Goal: Transaction & Acquisition: Purchase product/service

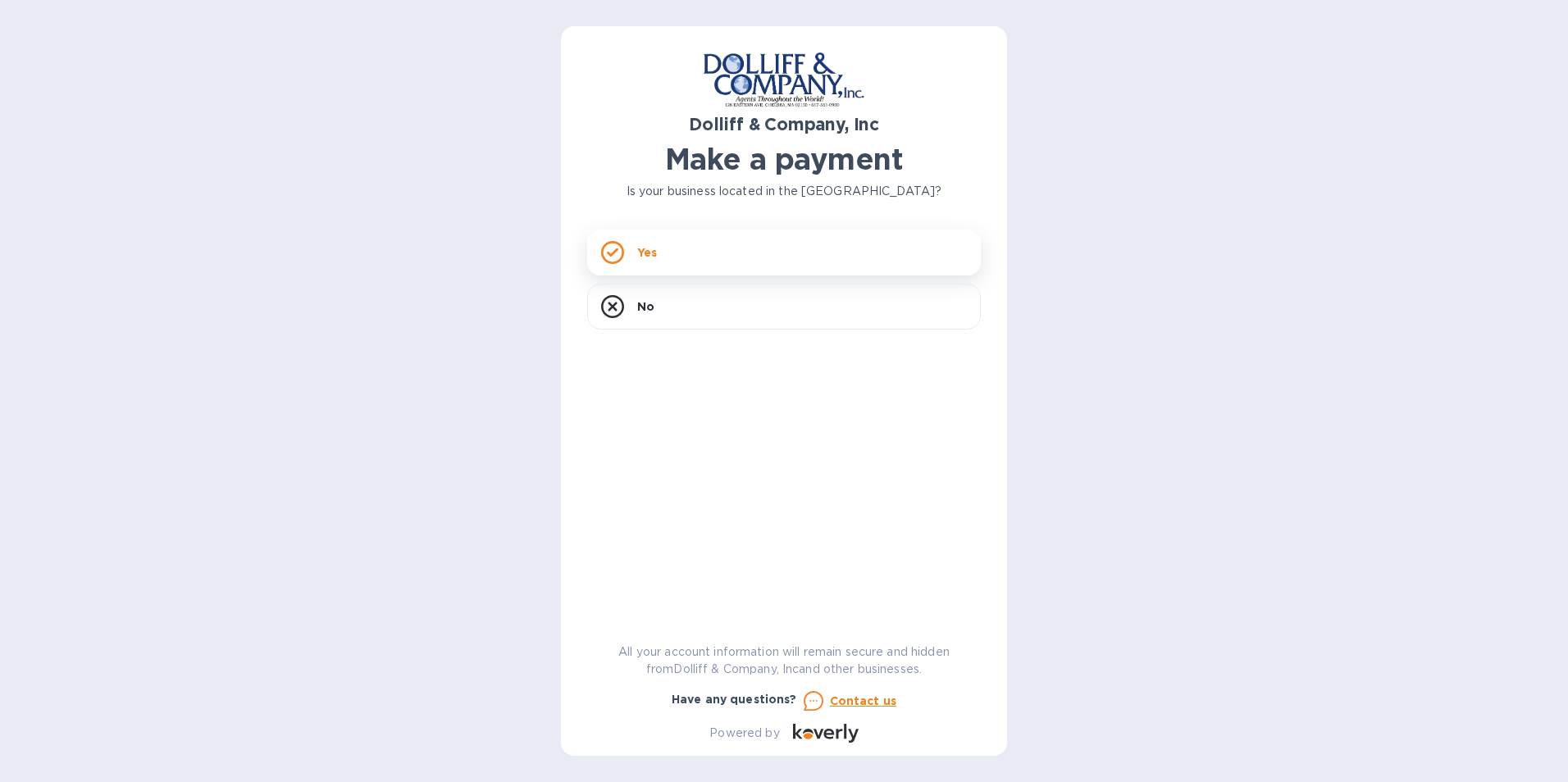
click at [793, 251] on div "Yes" at bounding box center [784, 252] width 394 height 46
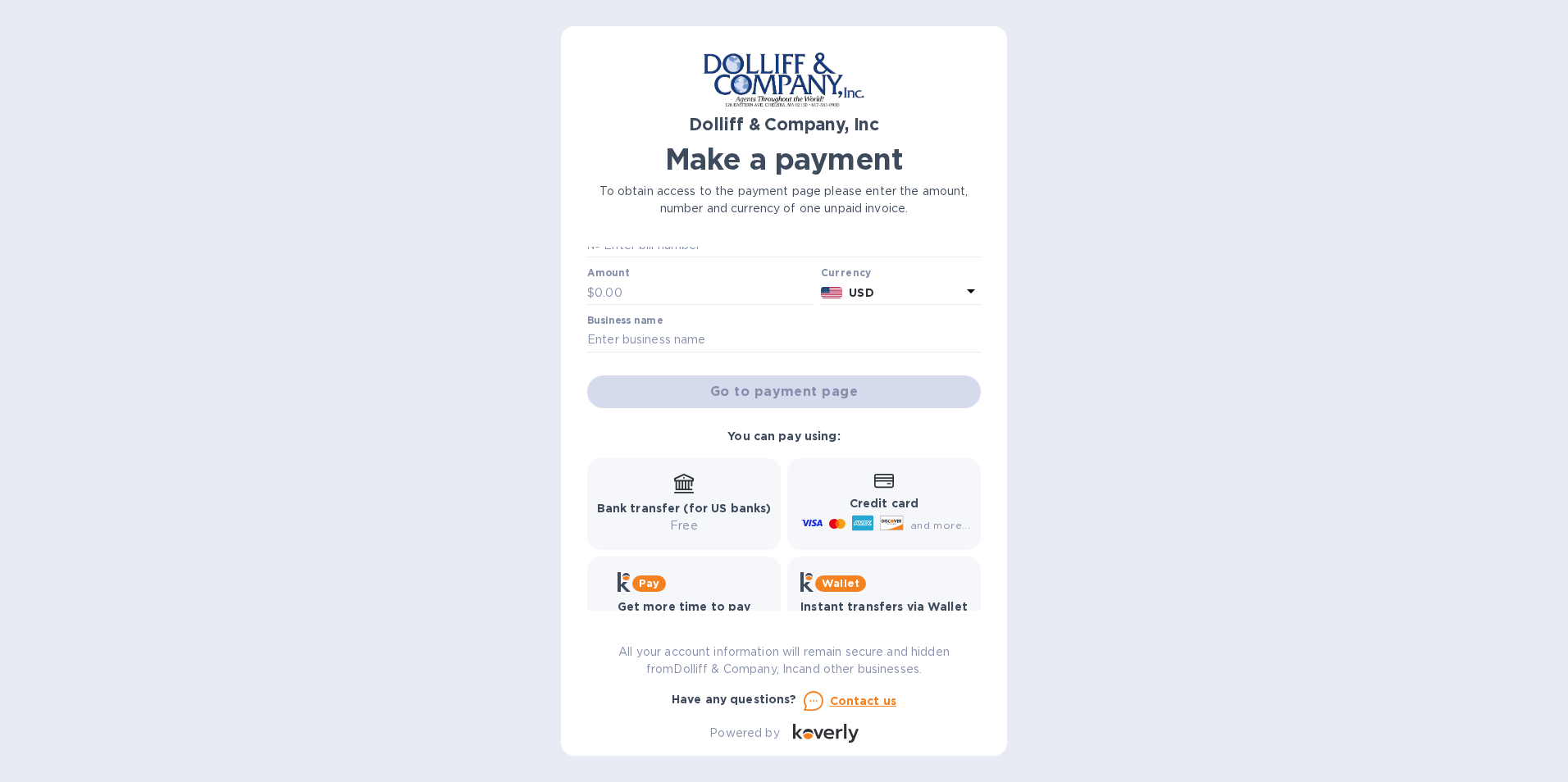
scroll to position [50, 0]
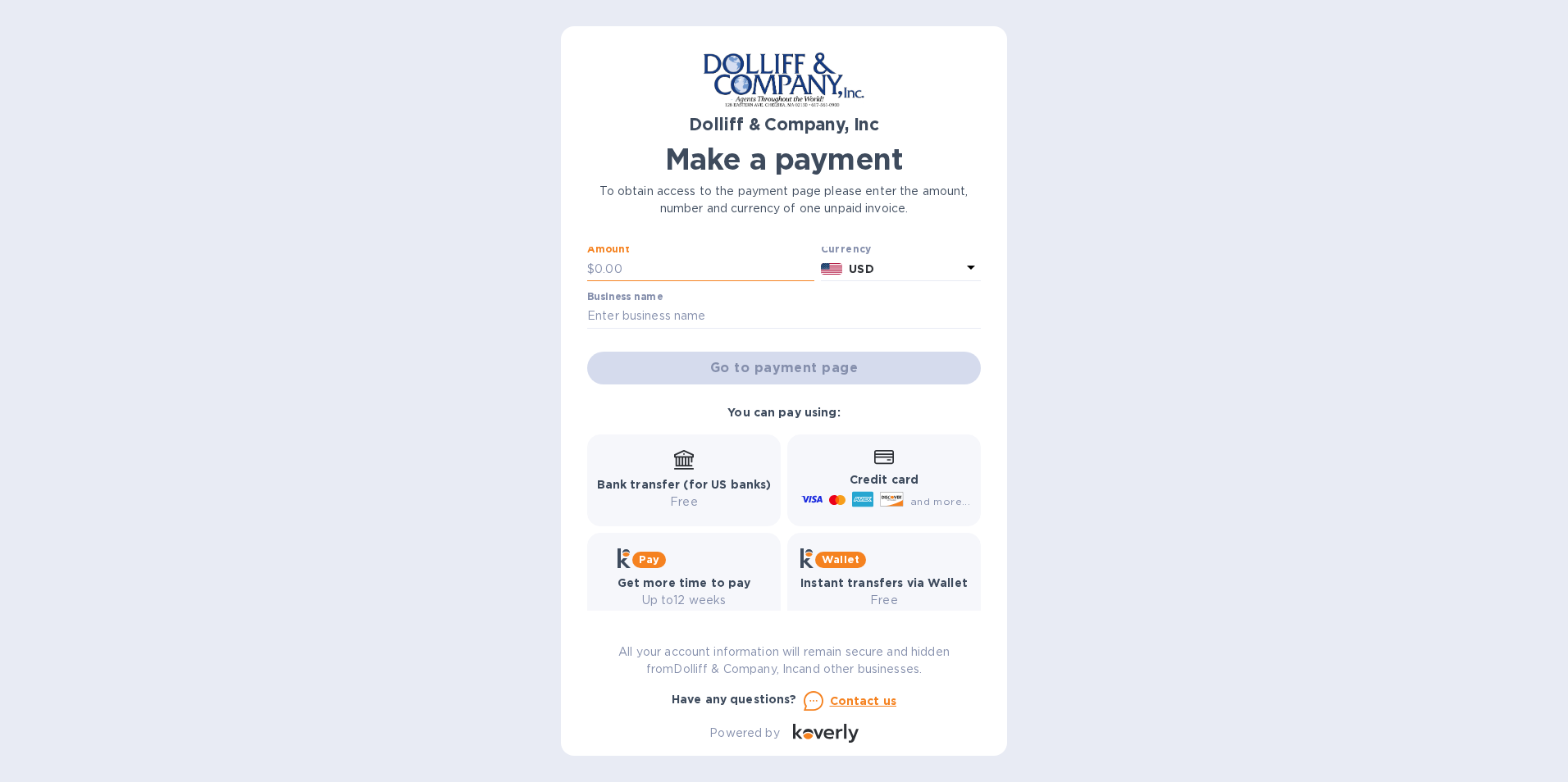
click at [647, 272] on input "text" at bounding box center [704, 268] width 220 height 24
type input "23,657"
click at [682, 315] on input "text" at bounding box center [784, 316] width 394 height 24
type input "INT'L MOVERS"
type input "S00239630"
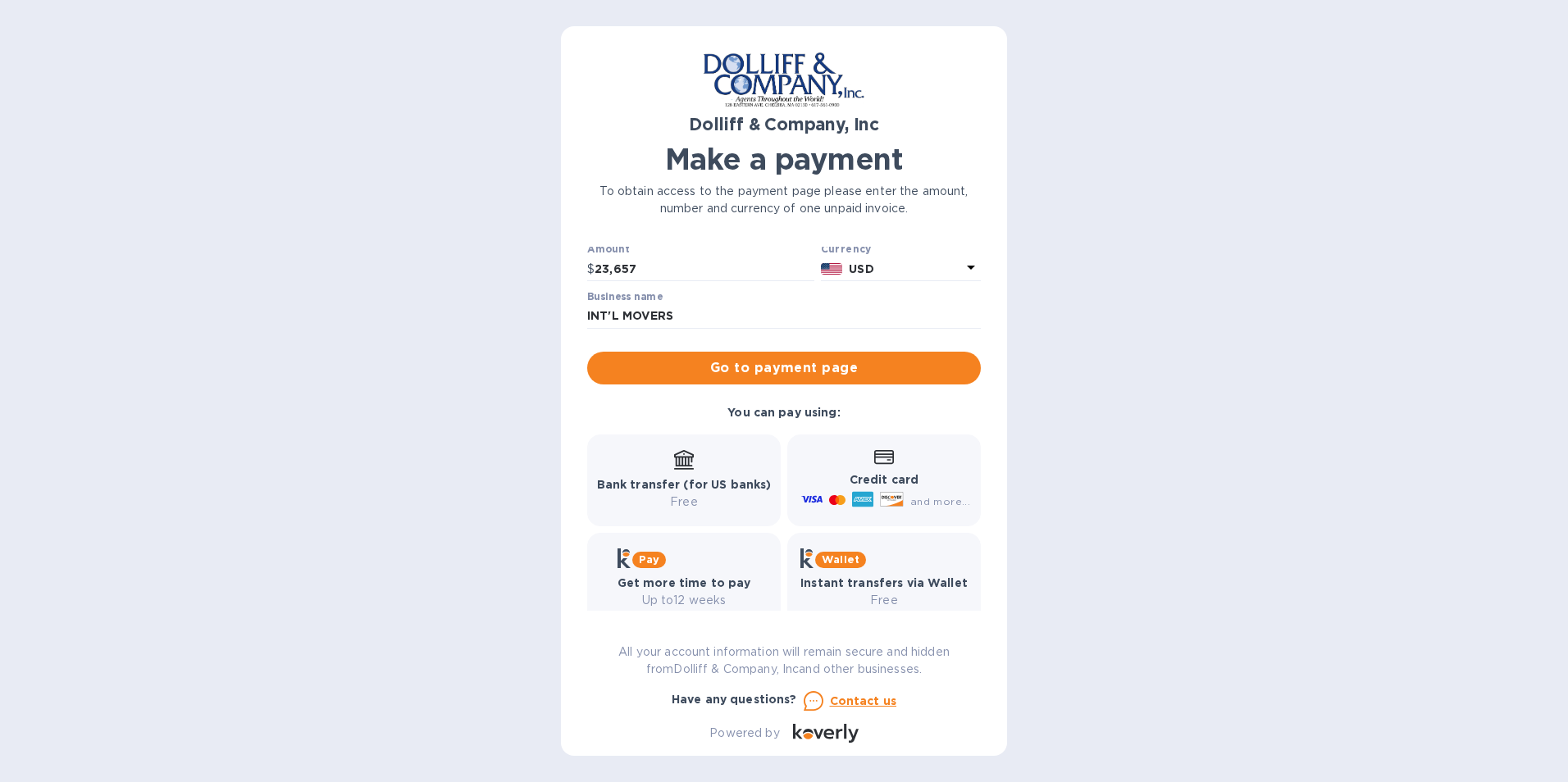
click at [1139, 381] on div "Dolliff & Company, Inc Make a payment To obtain access to the payment page plea…" at bounding box center [784, 391] width 1568 height 782
click at [691, 495] on p "Free" at bounding box center [684, 502] width 175 height 17
click at [695, 270] on input "23,657" at bounding box center [704, 268] width 220 height 24
type input "2"
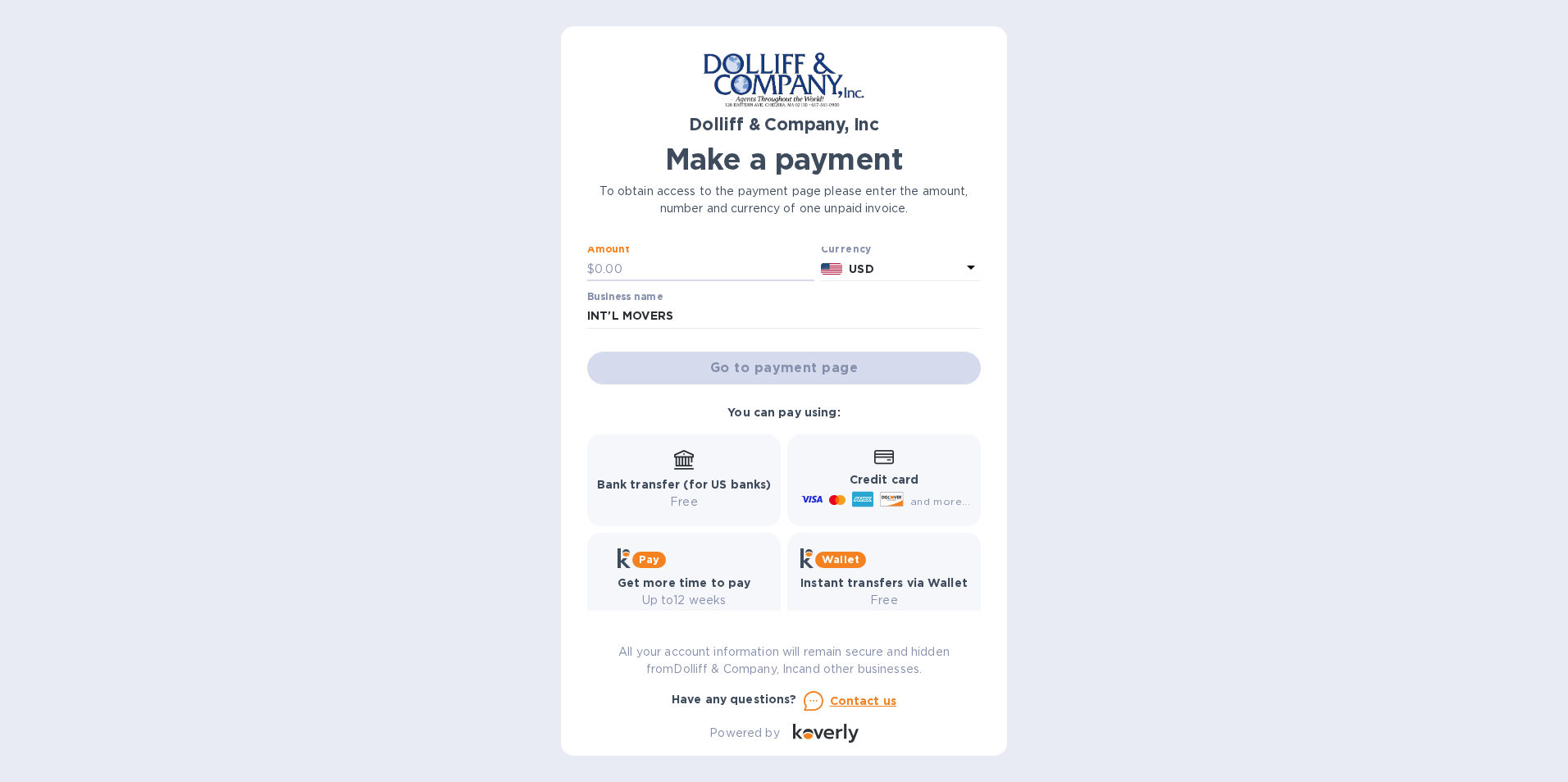
type input "1"
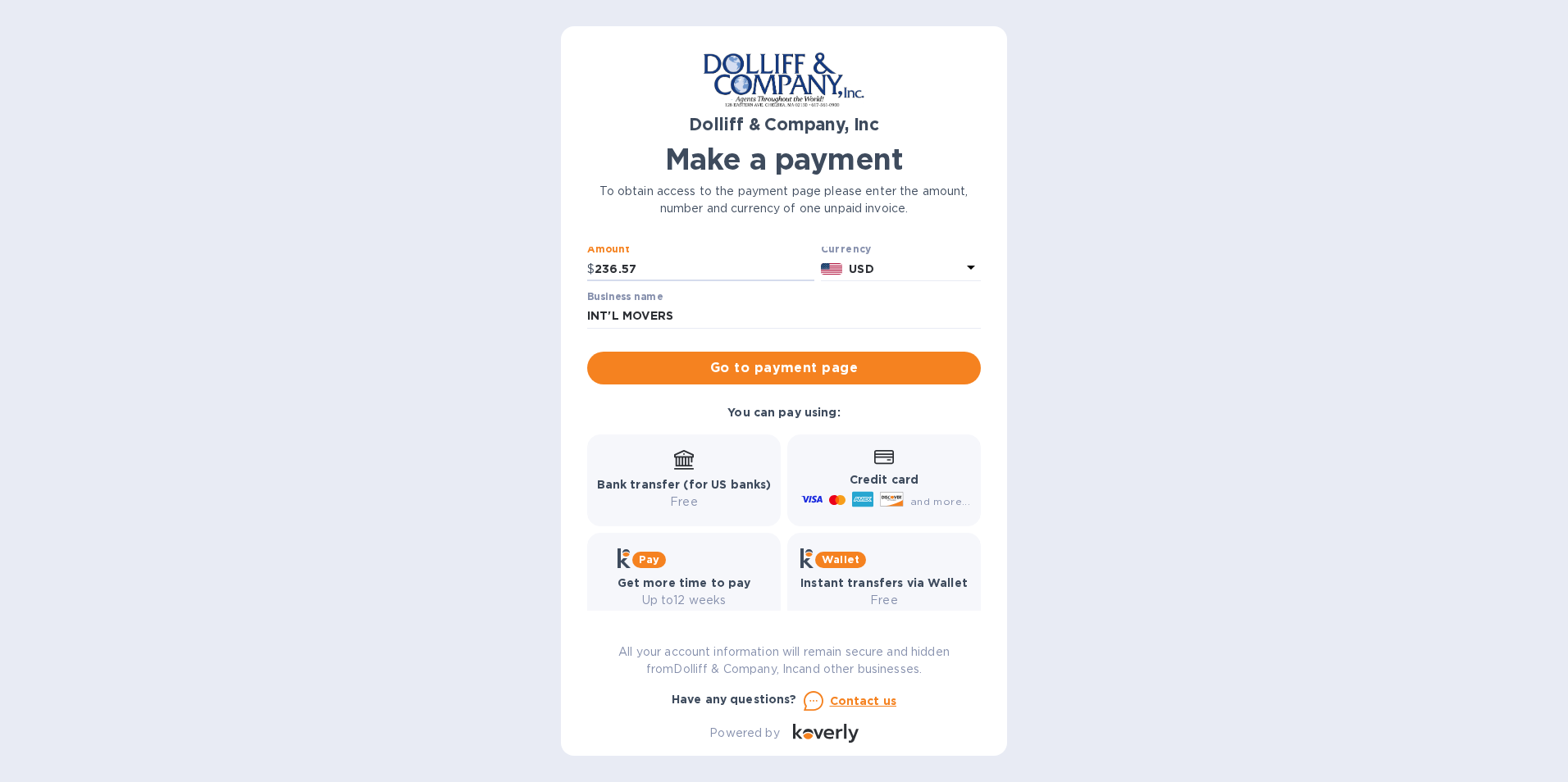
type input "236.57"
click at [620, 412] on div "You can pay using: Bank transfer (for US banks) Free Credit card and more... Pa…" at bounding box center [784, 514] width 407 height 234
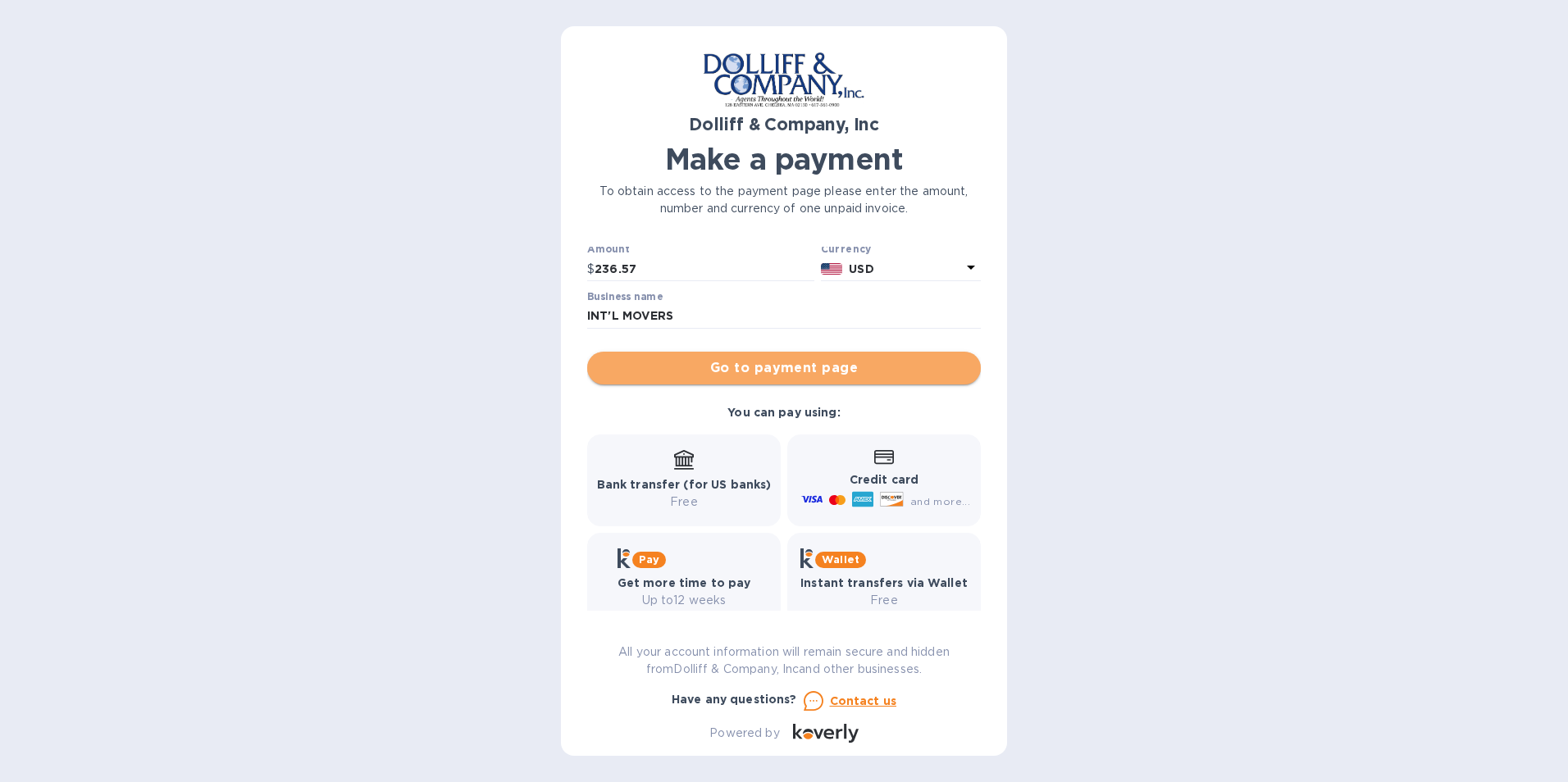
click at [787, 364] on span "Go to payment page" at bounding box center [784, 368] width 367 height 19
